Goal: Register for event/course

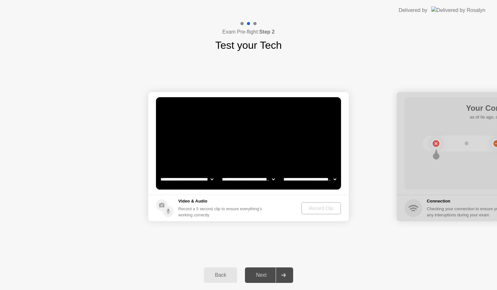
select select "**********"
select select "*******"
click at [267, 276] on div "Next" at bounding box center [261, 276] width 29 height 6
click at [320, 210] on div "Record Clip" at bounding box center [321, 208] width 35 height 5
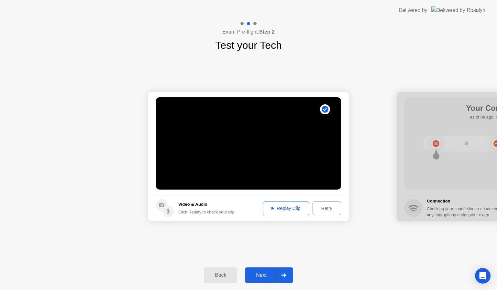
click at [261, 279] on button "Next" at bounding box center [269, 276] width 48 height 16
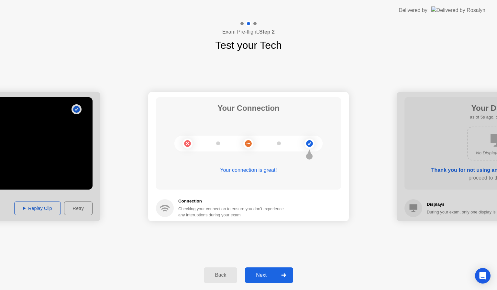
click at [255, 277] on div "Next" at bounding box center [261, 276] width 29 height 6
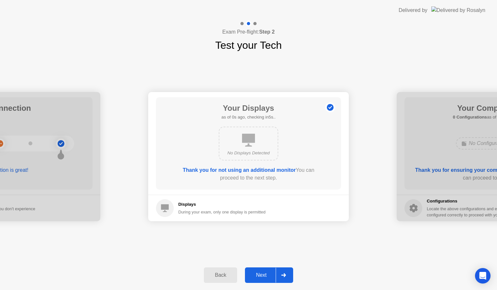
click at [255, 277] on div "Next" at bounding box center [261, 276] width 29 height 6
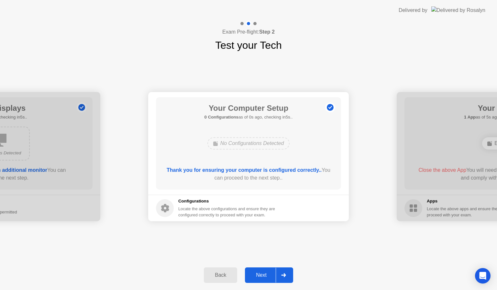
click at [255, 277] on div "Next" at bounding box center [261, 276] width 29 height 6
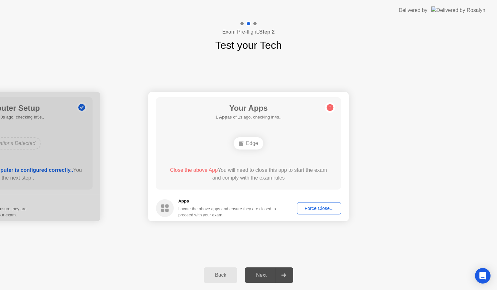
click at [322, 209] on div "Force Close..." at bounding box center [318, 208] width 39 height 5
click at [322, 290] on div at bounding box center [248, 290] width 497 height 0
click at [318, 212] on button "Force Close..." at bounding box center [319, 208] width 44 height 12
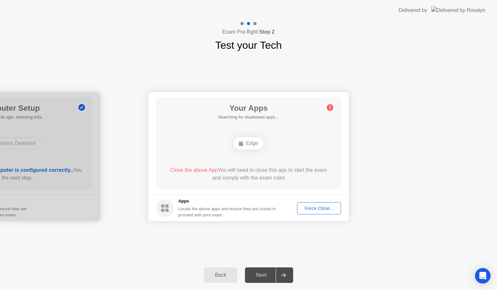
click at [314, 207] on div "Force Close..." at bounding box center [318, 208] width 39 height 5
click at [322, 213] on button "Force Close..." at bounding box center [319, 208] width 44 height 12
click at [317, 210] on div "Force Close..." at bounding box center [318, 208] width 39 height 5
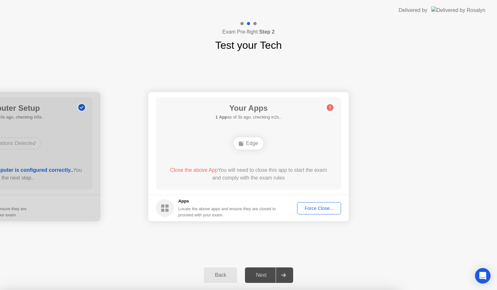
click at [318, 206] on div "Force Close..." at bounding box center [318, 208] width 39 height 5
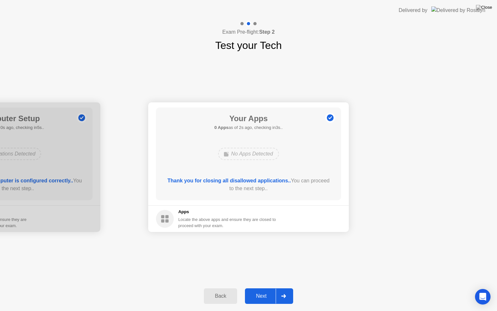
click at [263, 289] on button "Next" at bounding box center [269, 296] width 48 height 16
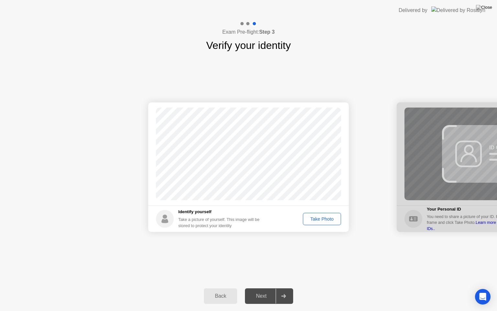
click at [323, 219] on div "Take Photo" at bounding box center [322, 218] width 34 height 5
click at [260, 290] on button "Next" at bounding box center [269, 296] width 48 height 16
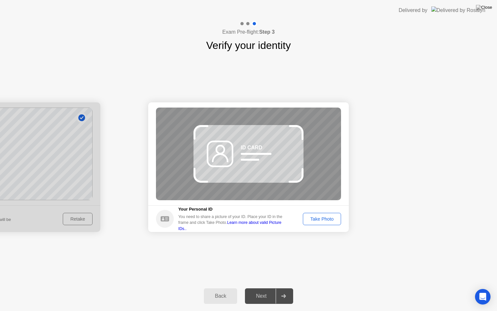
drag, startPoint x: 320, startPoint y: 216, endPoint x: 320, endPoint y: 220, distance: 3.6
click at [320, 220] on div "Take Photo" at bounding box center [322, 218] width 34 height 5
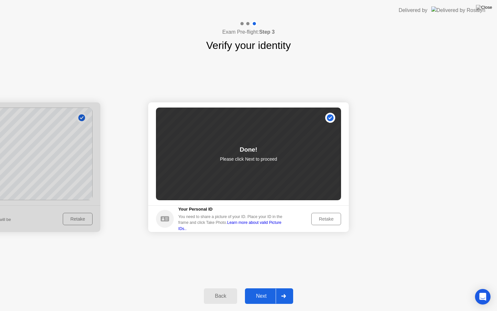
click at [264, 290] on div "Next" at bounding box center [261, 296] width 29 height 6
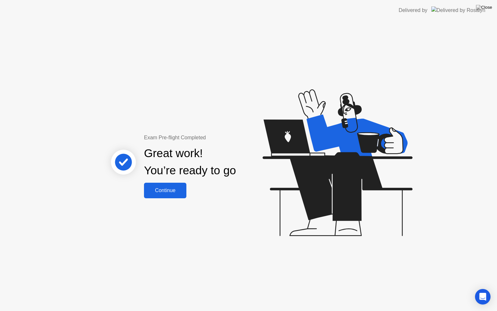
click at [172, 191] on div "Continue" at bounding box center [165, 190] width 38 height 6
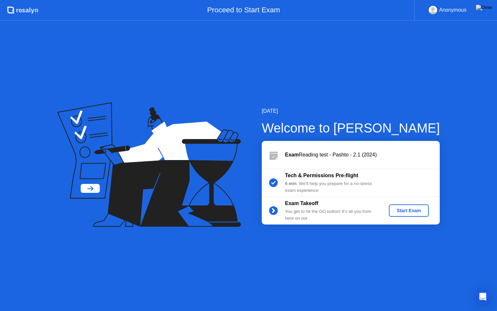
click at [418, 213] on div "Start Exam" at bounding box center [408, 210] width 35 height 5
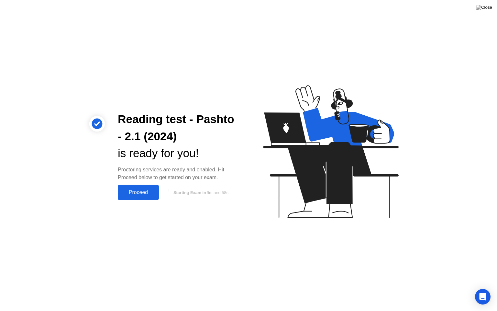
click at [135, 195] on div "Proceed" at bounding box center [138, 192] width 37 height 6
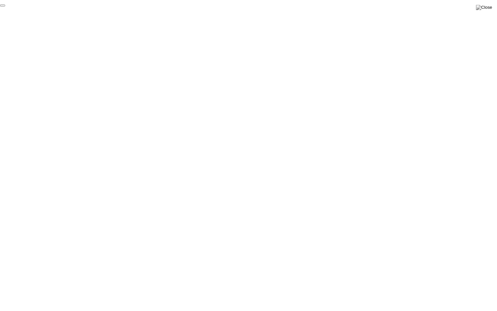
click div "End Proctoring Session"
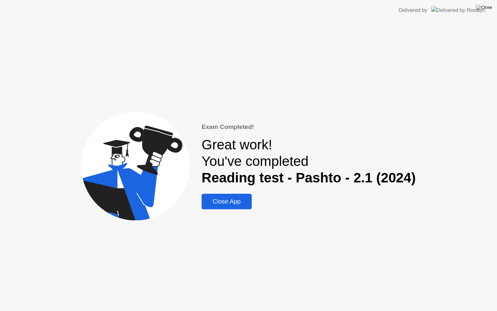
click at [222, 202] on div "Close App" at bounding box center [226, 201] width 46 height 7
